Goal: Task Accomplishment & Management: Manage account settings

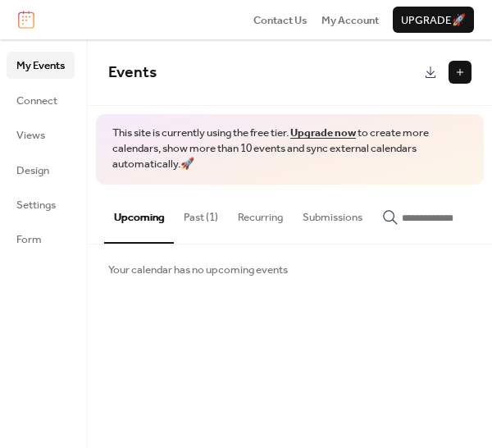
click at [200, 218] on button "Past (1)" at bounding box center [201, 213] width 54 height 57
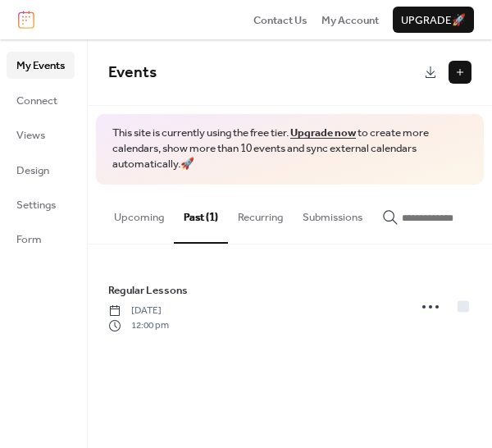
click at [135, 216] on button "Upcoming" at bounding box center [139, 213] width 70 height 57
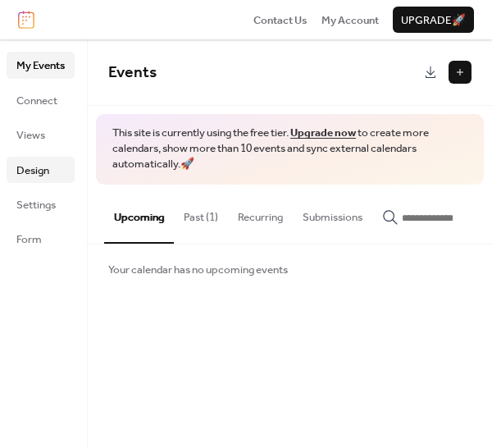
click at [33, 167] on span "Design" at bounding box center [32, 171] width 33 height 16
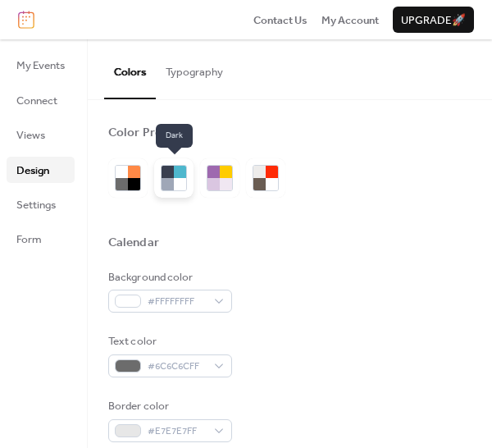
click at [168, 175] on div at bounding box center [168, 172] width 12 height 12
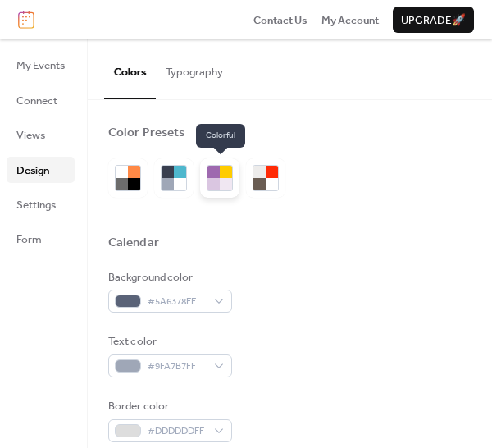
click at [225, 175] on div at bounding box center [226, 172] width 12 height 12
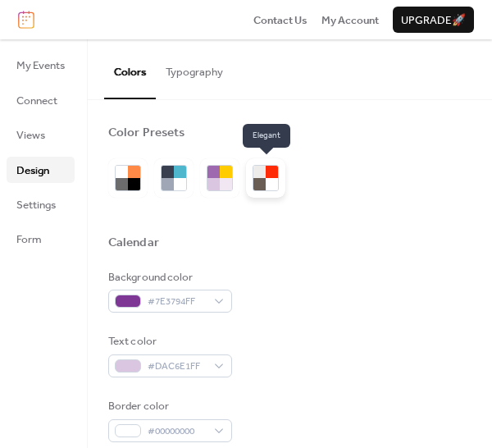
click at [267, 172] on div at bounding box center [272, 172] width 12 height 12
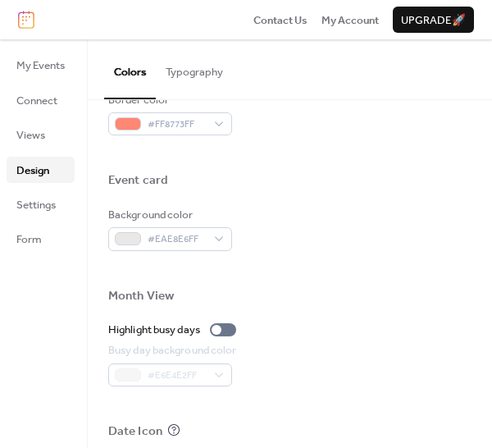
scroll to position [417, 0]
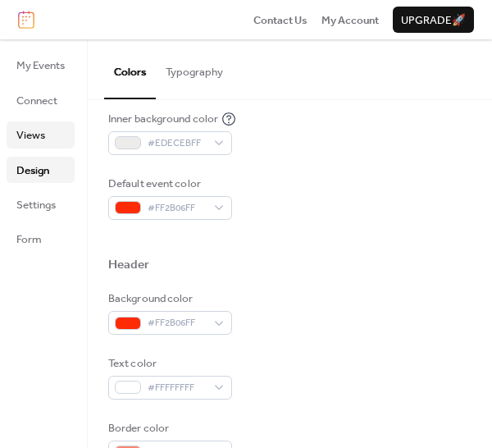
click at [33, 130] on span "Views" at bounding box center [30, 135] width 29 height 16
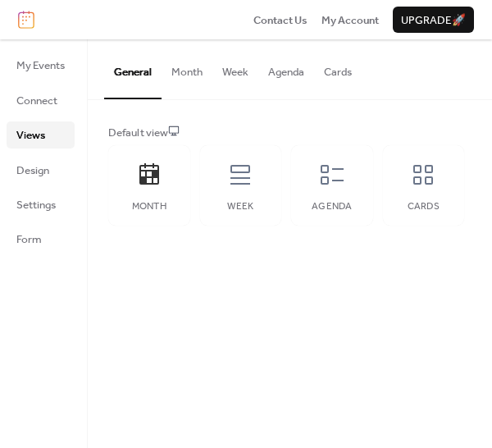
click at [189, 69] on button "Month" at bounding box center [187, 67] width 51 height 57
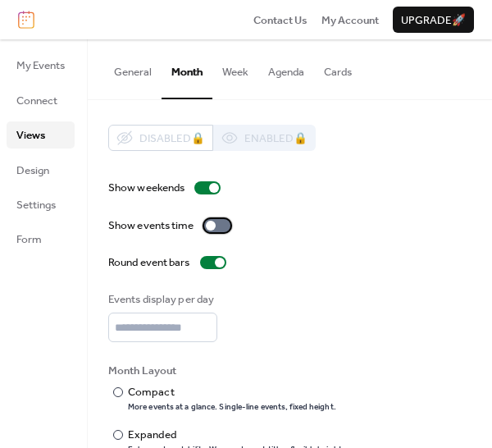
click at [222, 225] on div at bounding box center [217, 225] width 26 height 13
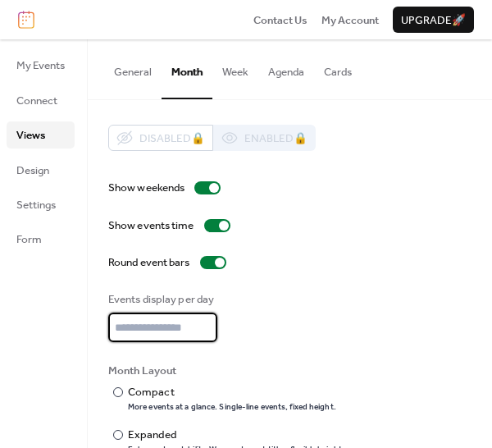
click at [208, 321] on input "*" at bounding box center [162, 328] width 109 height 30
type input "*"
click at [208, 321] on input "*" at bounding box center [162, 328] width 109 height 30
click at [231, 76] on button "Week" at bounding box center [236, 67] width 46 height 57
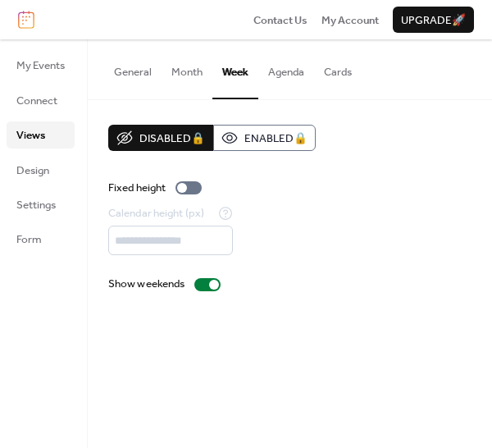
click at [286, 69] on button "Agenda" at bounding box center [287, 67] width 56 height 57
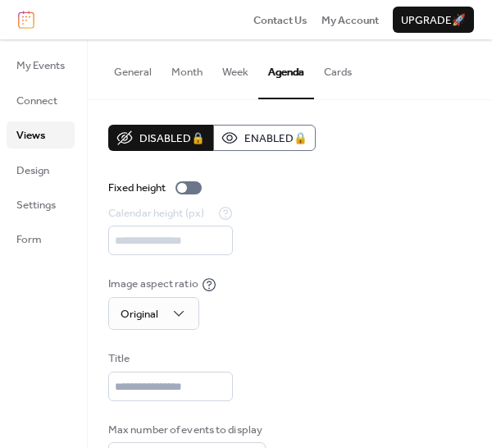
click at [341, 67] on button "Cards" at bounding box center [338, 67] width 48 height 57
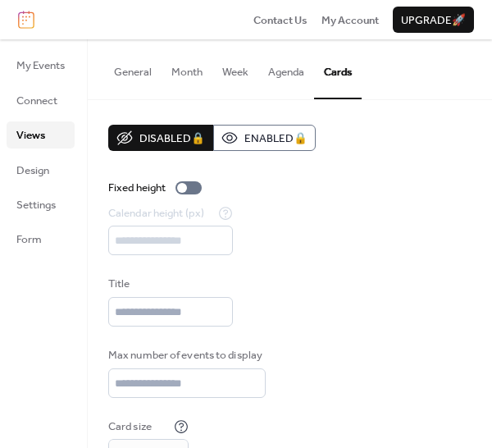
click at [194, 71] on button "Month" at bounding box center [187, 67] width 51 height 57
